Goal: Task Accomplishment & Management: Use online tool/utility

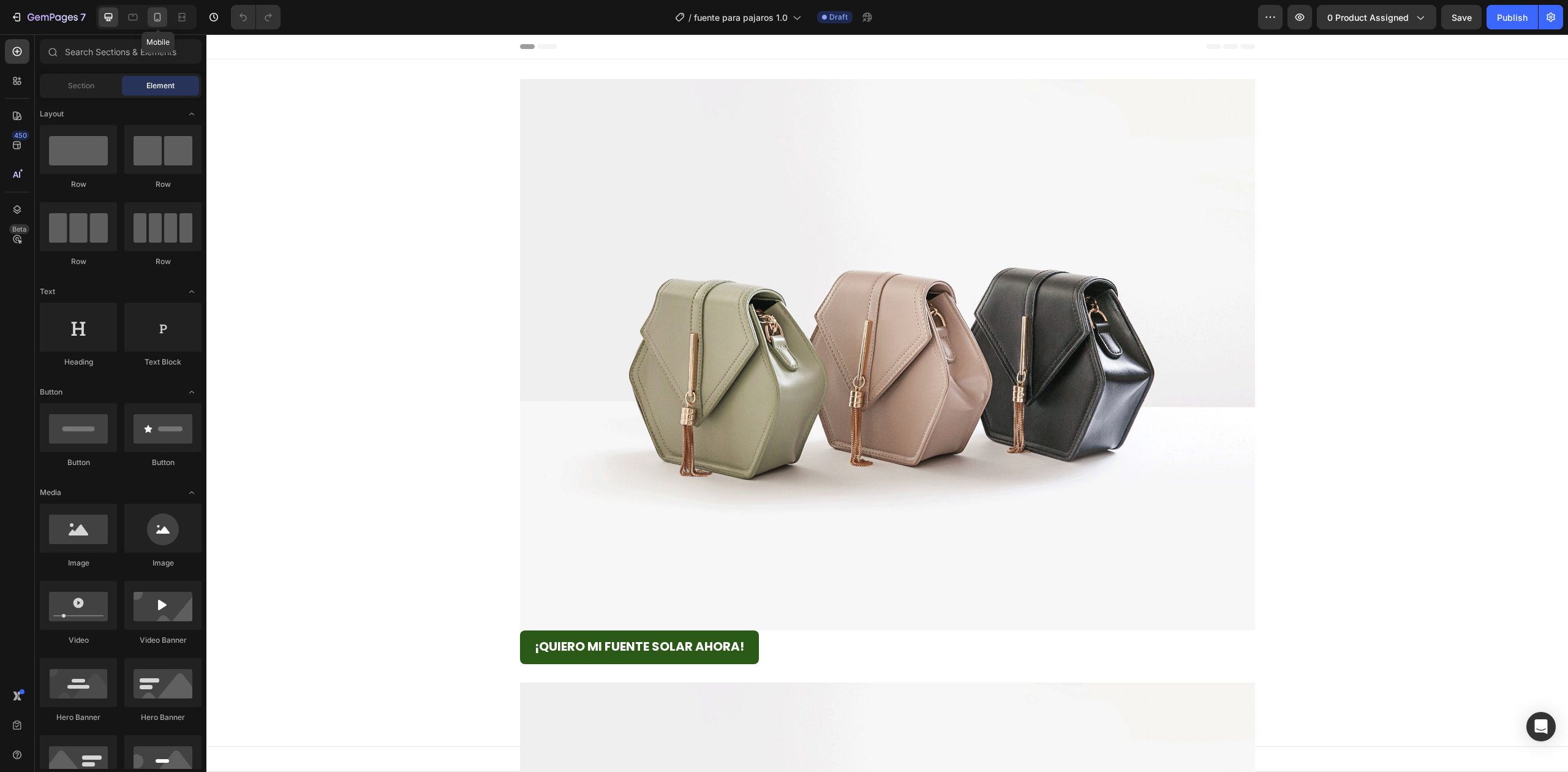
click at [159, 21] on icon at bounding box center [157, 17] width 7 height 8
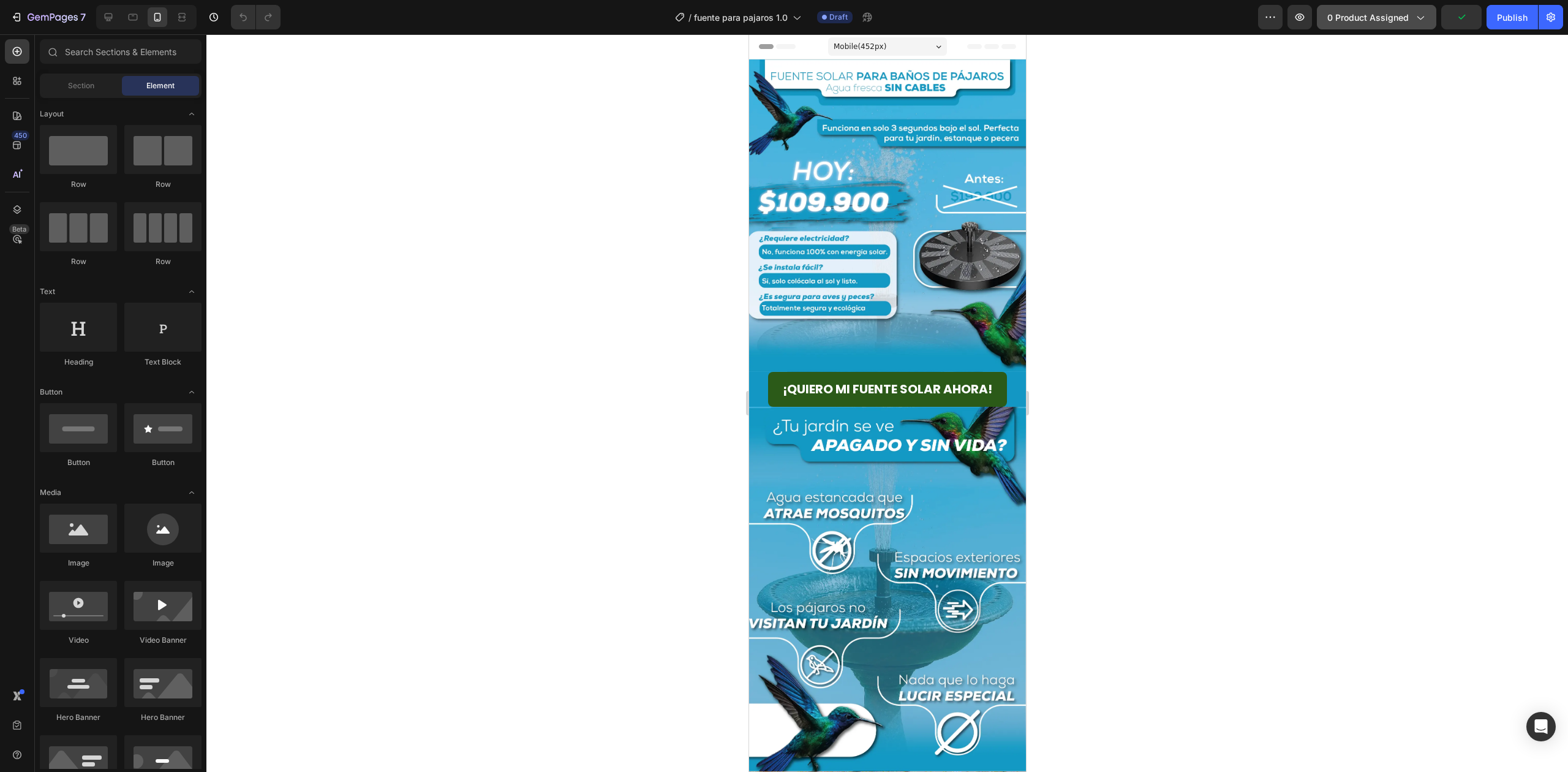
click at [1373, 25] on button "0 product assigned" at bounding box center [1376, 17] width 120 height 25
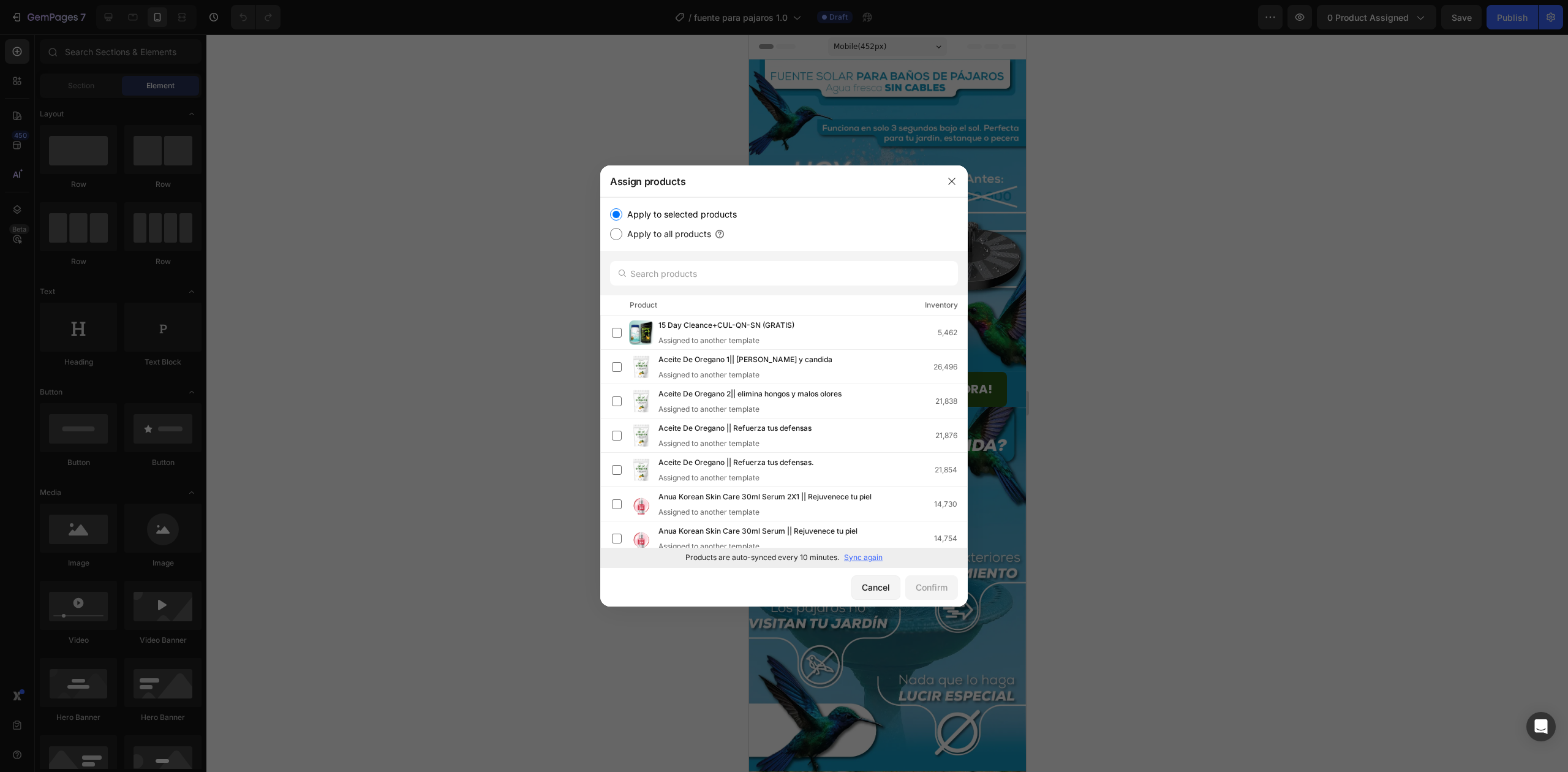
click at [856, 557] on p "Sync again" at bounding box center [863, 557] width 38 height 11
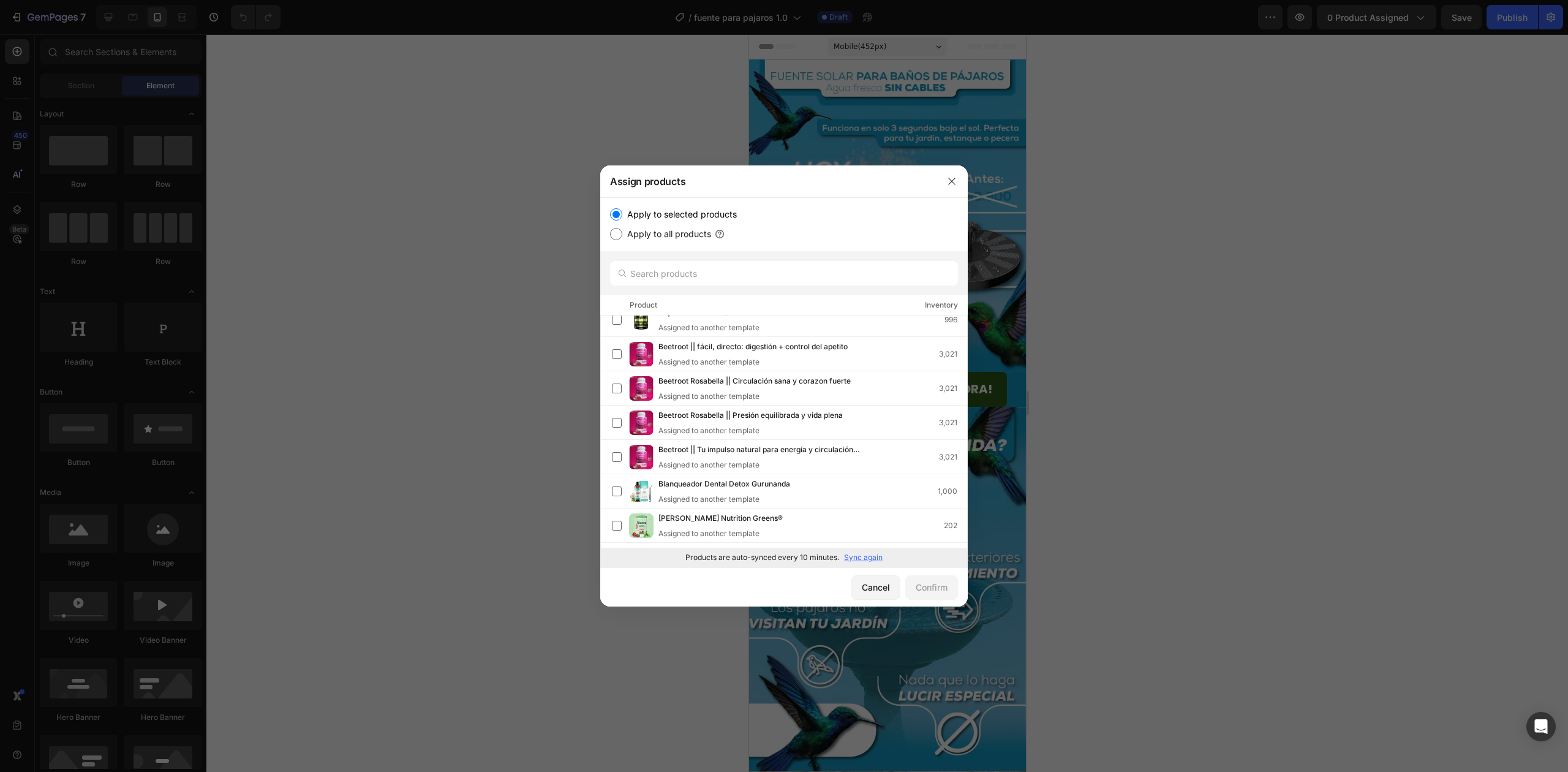
scroll to position [227, 0]
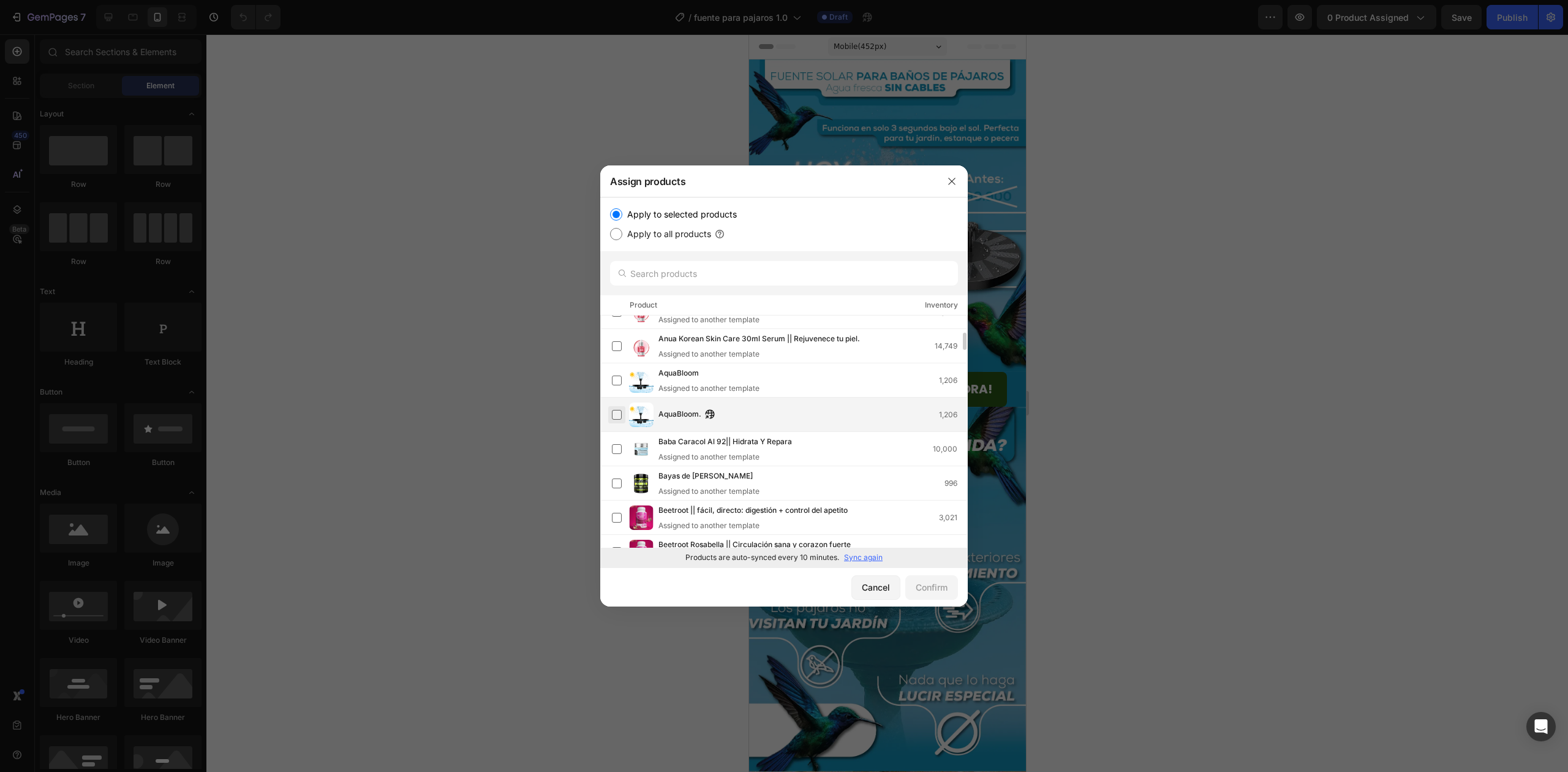
click at [618, 414] on label at bounding box center [616, 415] width 10 height 10
click at [934, 591] on div "Confirm" at bounding box center [932, 587] width 32 height 13
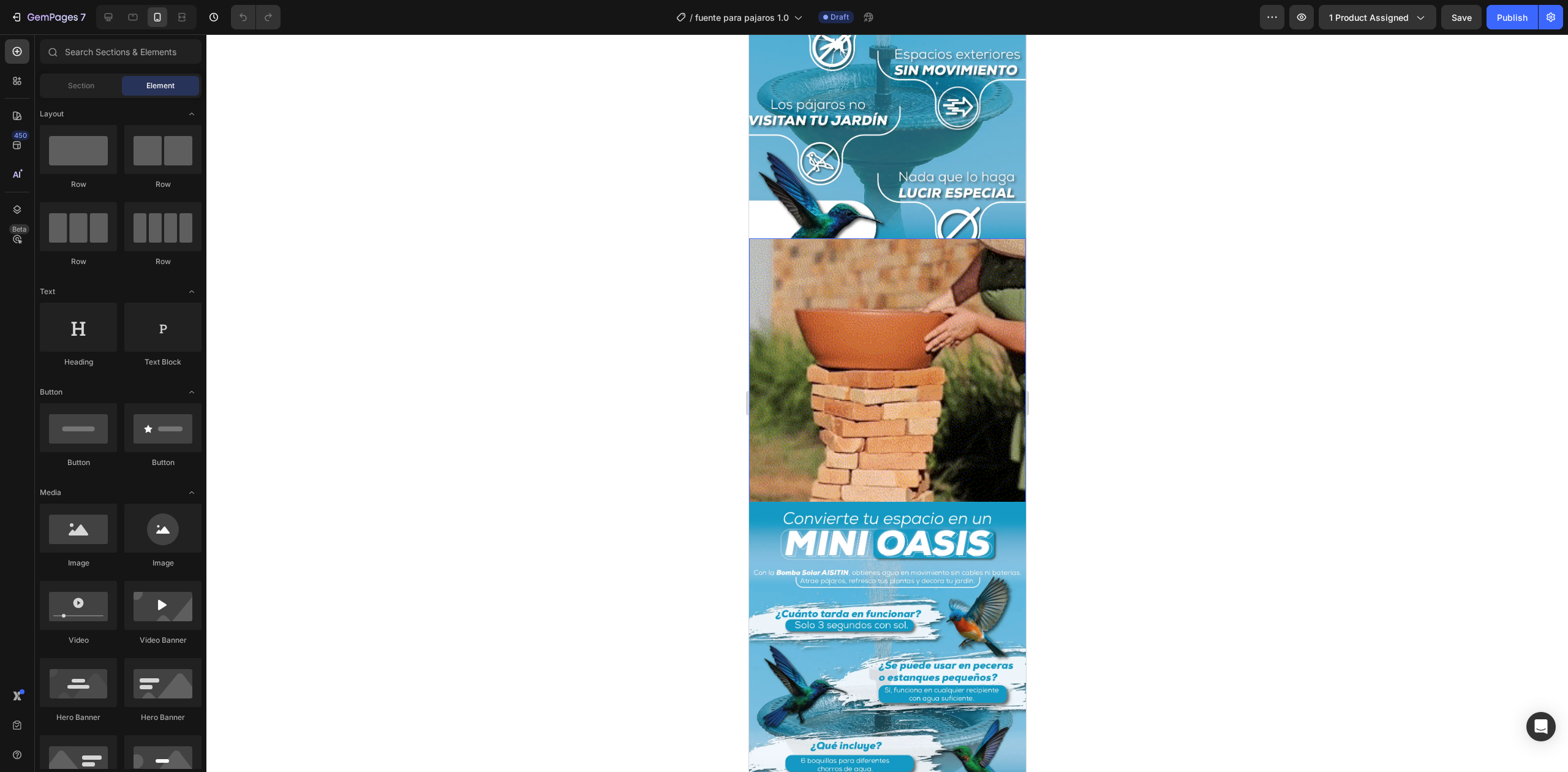
scroll to position [353, 0]
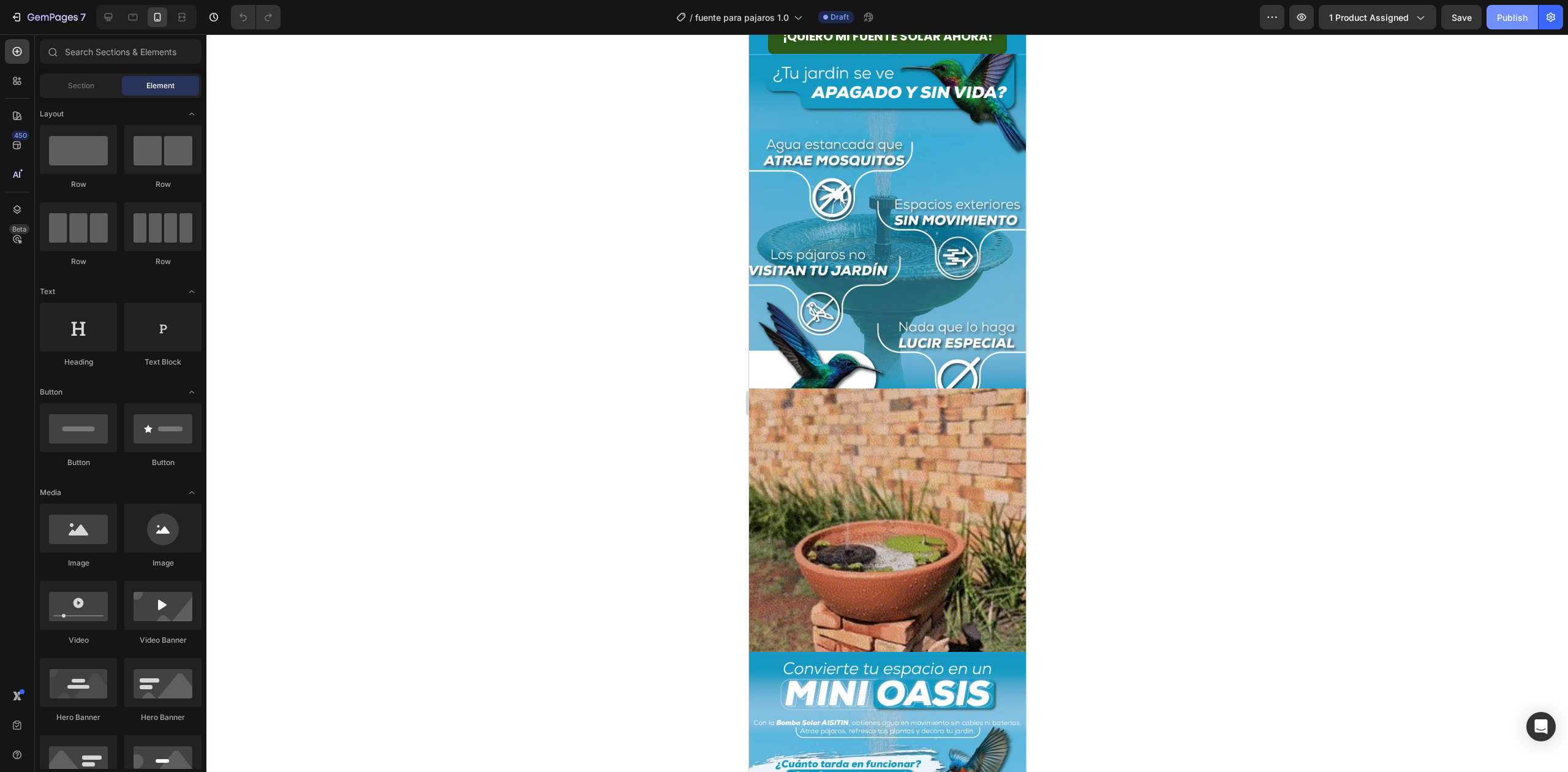
click at [1517, 20] on div "Publish" at bounding box center [1512, 17] width 31 height 13
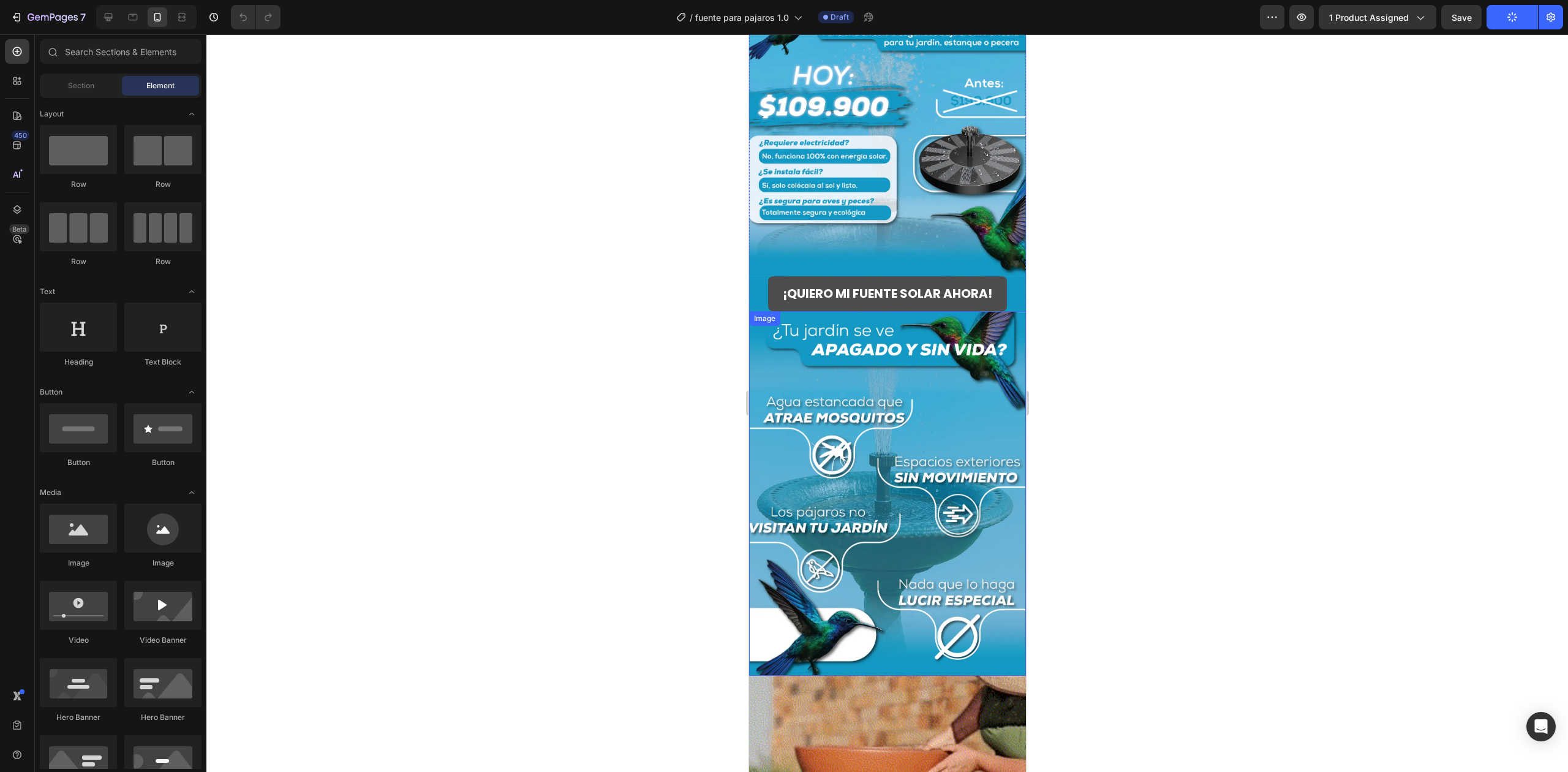
scroll to position [0, 0]
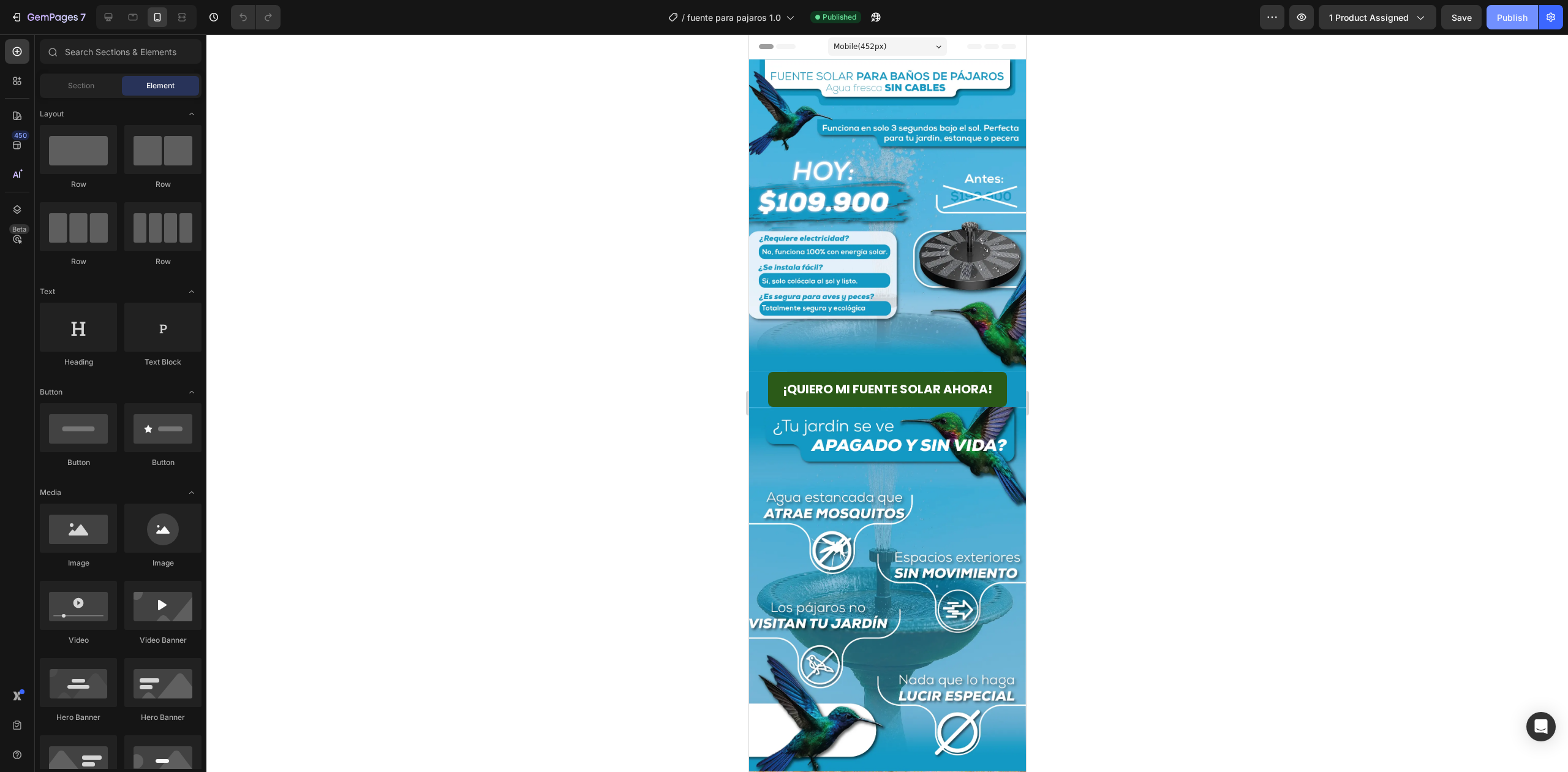
click at [1513, 23] on div "Publish" at bounding box center [1512, 17] width 31 height 13
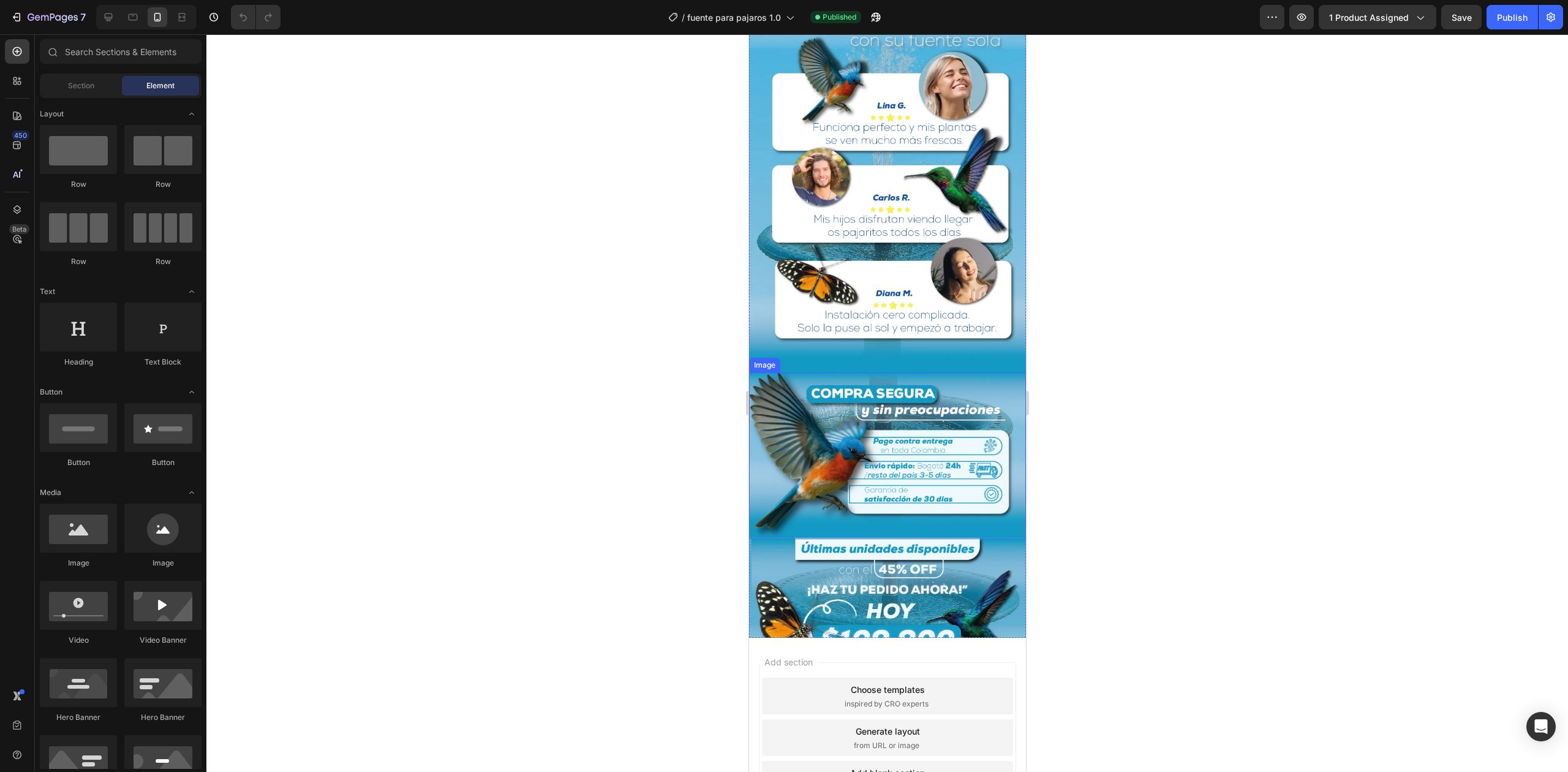
scroll to position [1905, 0]
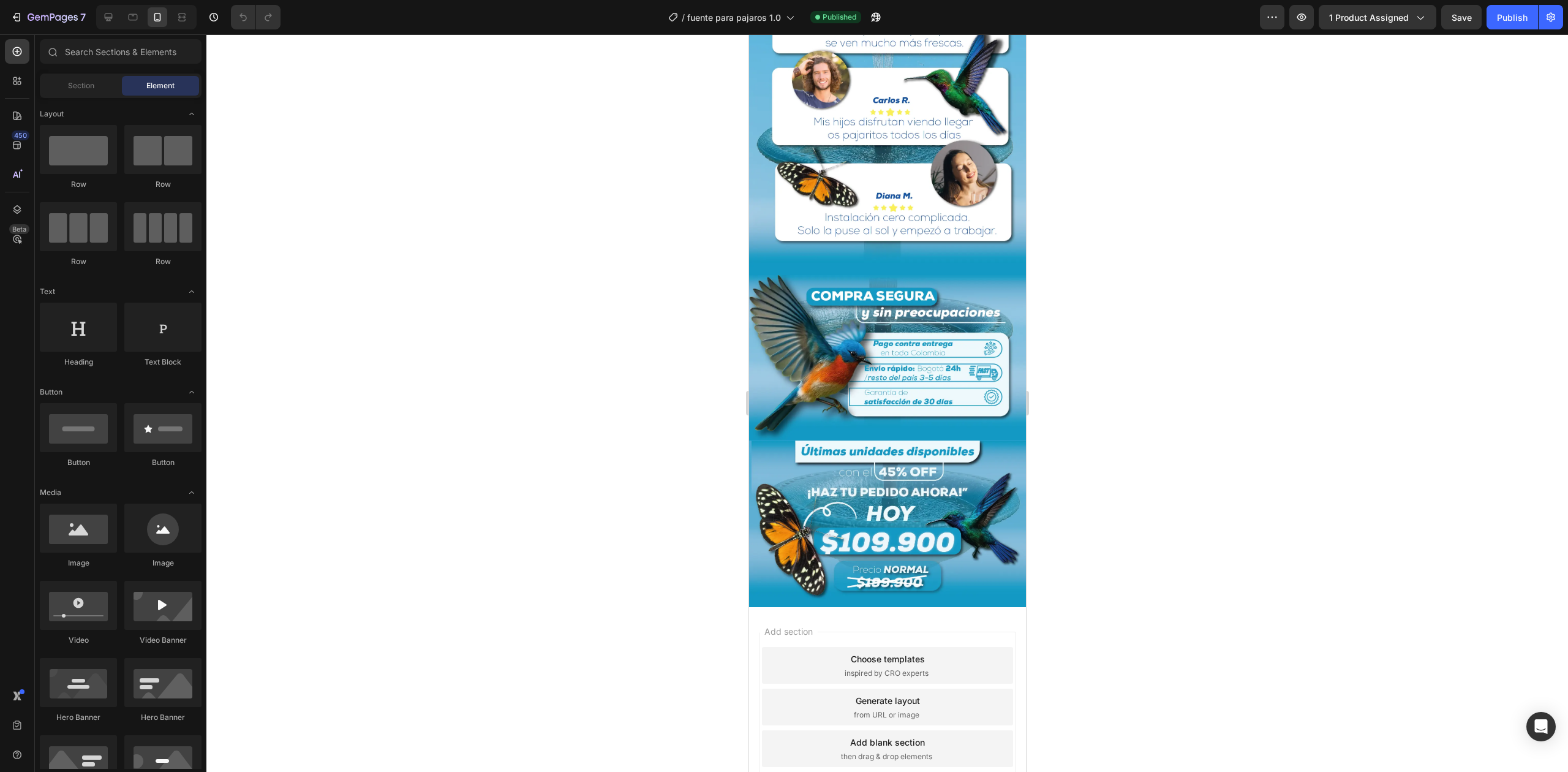
click at [41, 29] on div "7 Version history / fuente para pajaros 1.0 Published Preview 1 product assigne…" at bounding box center [784, 18] width 1568 height 35
click at [41, 25] on button "7" at bounding box center [48, 17] width 87 height 25
